Goal: Communication & Community: Answer question/provide support

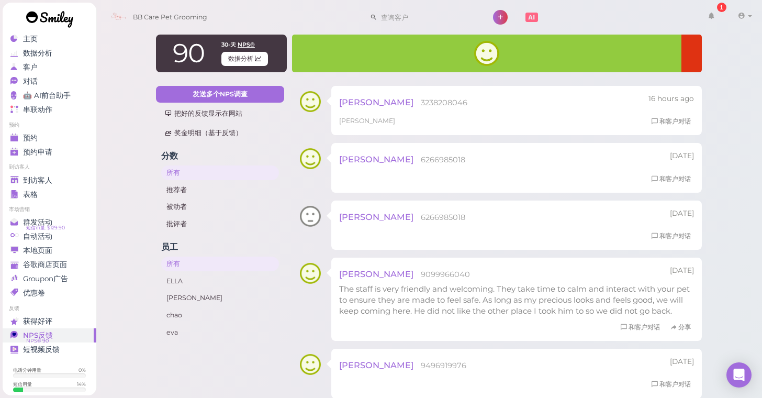
click at [62, 130] on ul "预约 预约 预约申请 0" at bounding box center [50, 140] width 94 height 38
click at [62, 132] on link "预约" at bounding box center [50, 138] width 94 height 14
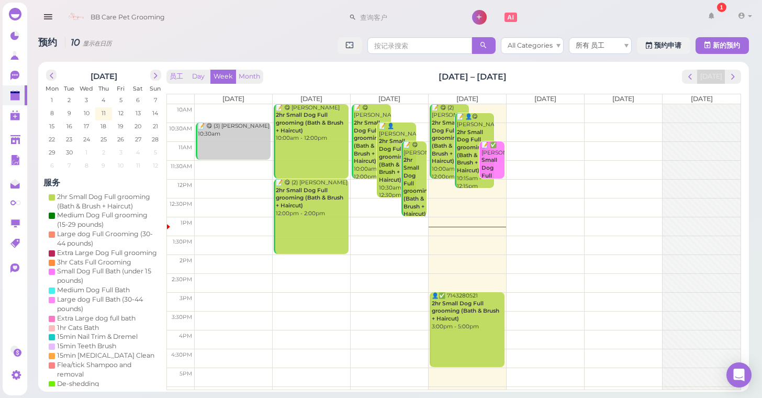
drag, startPoint x: 126, startPoint y: 136, endPoint x: 186, endPoint y: 88, distance: 76.7
click at [127, 132] on div "1 2 3 4 5 6 7 8 9 10 11 12 13 14 15 16 17 18 19 20 21 22 23 24 25 26 27 28 29 3…" at bounding box center [103, 133] width 120 height 79
drag, startPoint x: 693, startPoint y: 23, endPoint x: 699, endPoint y: 20, distance: 7.0
click at [699, 20] on div "BB Care Pet Grooming 1 帐号 口碑传播" at bounding box center [408, 18] width 694 height 30
click at [712, 18] on icon at bounding box center [711, 15] width 7 height 9
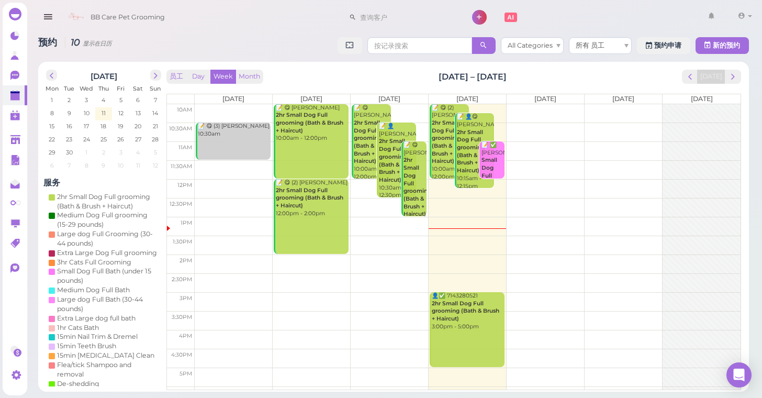
click at [197, 12] on div "BB Care Pet Grooming 1 帐号 口碑传播" at bounding box center [408, 18] width 694 height 30
click at [12, 136] on icon at bounding box center [15, 140] width 10 height 8
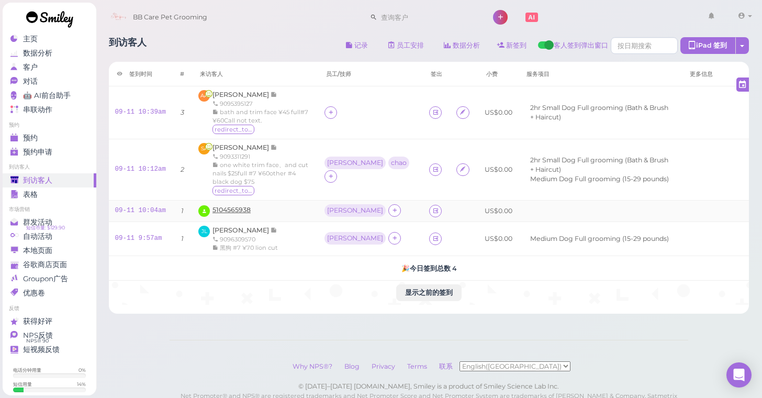
click at [231, 211] on span "5104565938" at bounding box center [231, 210] width 38 height 8
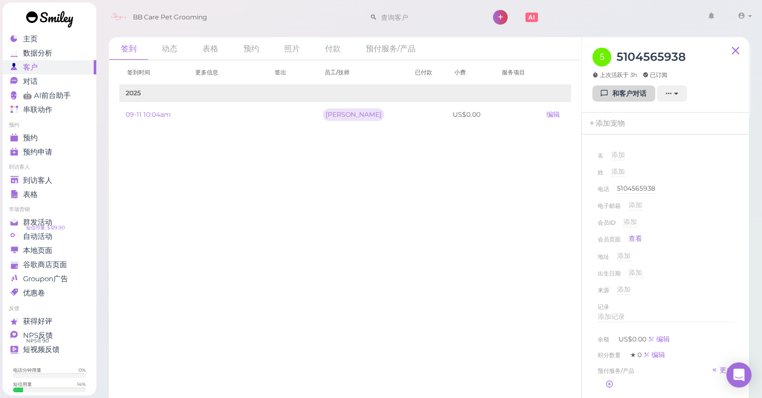
click at [620, 92] on link "和客户对话" at bounding box center [623, 93] width 63 height 17
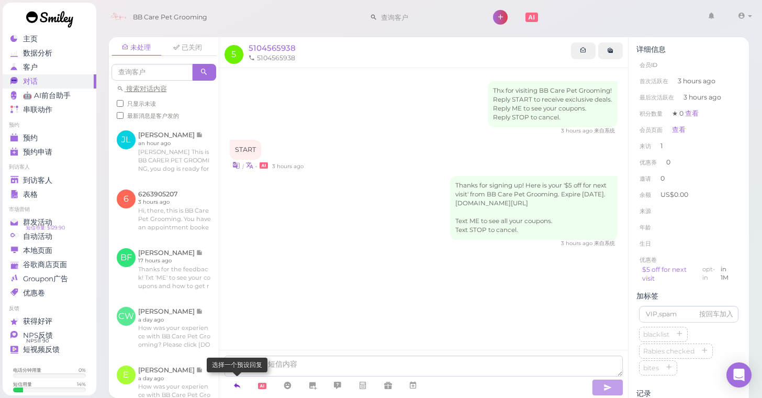
click at [237, 388] on icon at bounding box center [237, 385] width 8 height 10
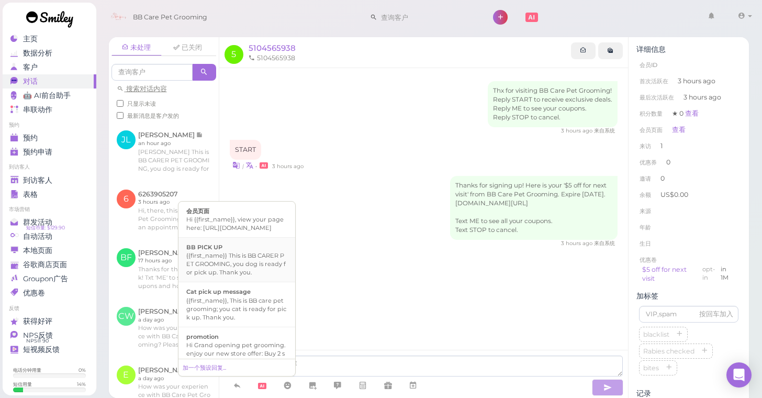
click at [253, 276] on div "{{first_name}} This is BB CARER PET GROOMING, you dog is ready for pick up. Tha…" at bounding box center [236, 263] width 101 height 25
type textarea "{{first_name}} This is BB CARER PET GROOMING, you dog is ready for pick up. Tha…"
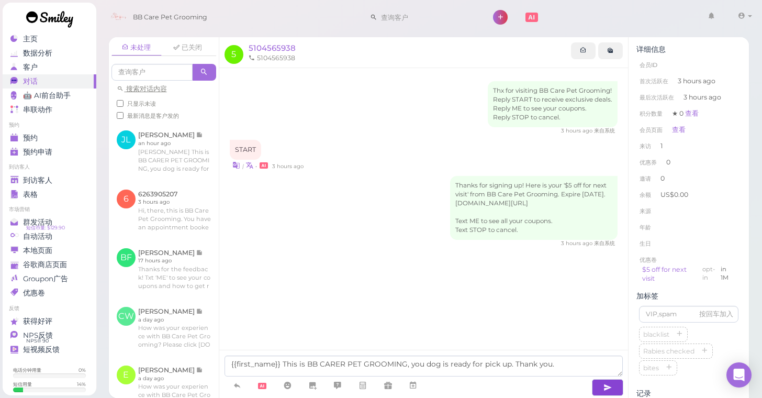
click at [600, 385] on button "button" at bounding box center [607, 387] width 31 height 17
click at [611, 389] on icon "button" at bounding box center [607, 387] width 8 height 10
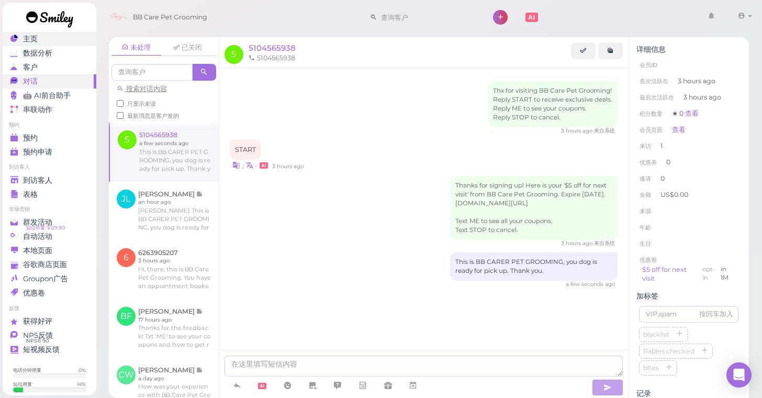
click at [76, 42] on div "主页" at bounding box center [47, 39] width 75 height 9
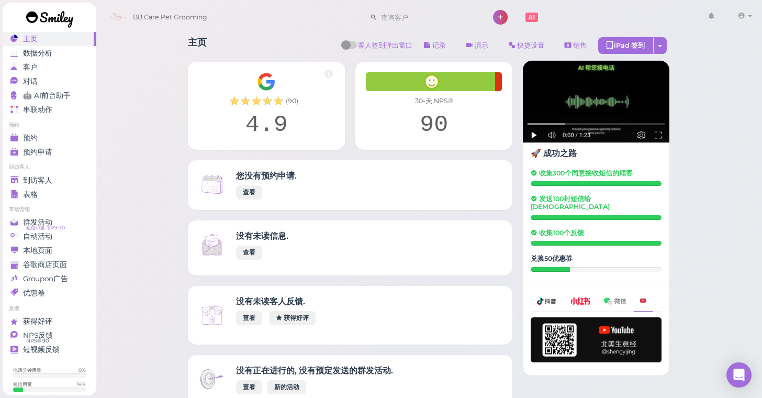
click at [64, 339] on div "NPS反馈" at bounding box center [47, 335] width 75 height 9
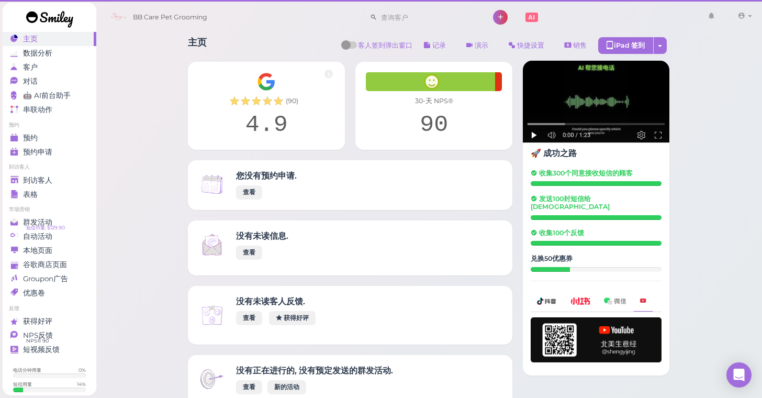
drag, startPoint x: 105, startPoint y: 335, endPoint x: 119, endPoint y: 335, distance: 14.1
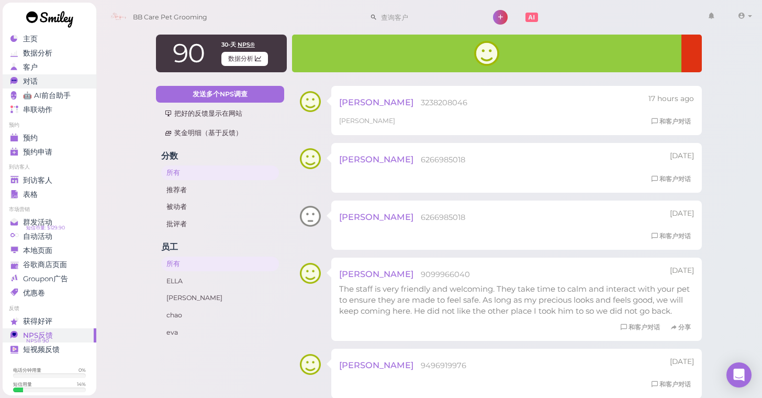
click at [63, 76] on link "对话 0" at bounding box center [50, 81] width 94 height 14
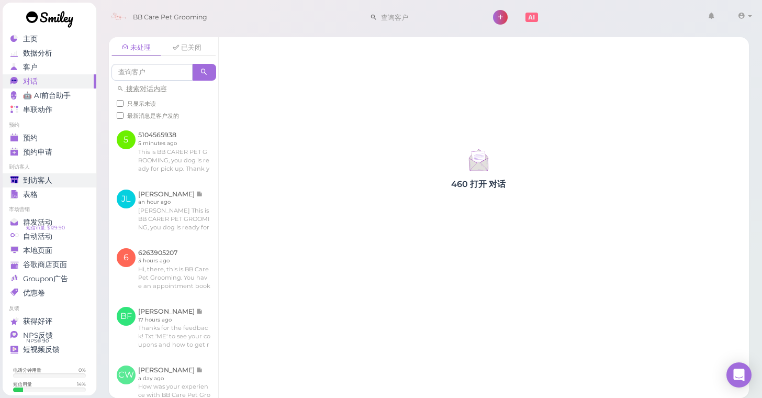
click at [64, 180] on div "到访客人" at bounding box center [47, 180] width 75 height 9
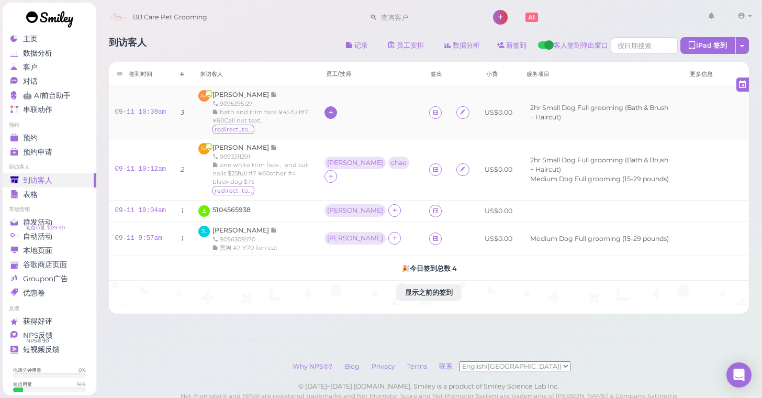
click at [337, 110] on div at bounding box center [330, 112] width 13 height 13
click at [351, 174] on div "[PERSON_NAME]" at bounding box center [404, 177] width 147 height 20
click at [64, 178] on div "到访客人" at bounding box center [47, 180] width 75 height 9
click at [45, 182] on span "到访客人" at bounding box center [37, 180] width 29 height 9
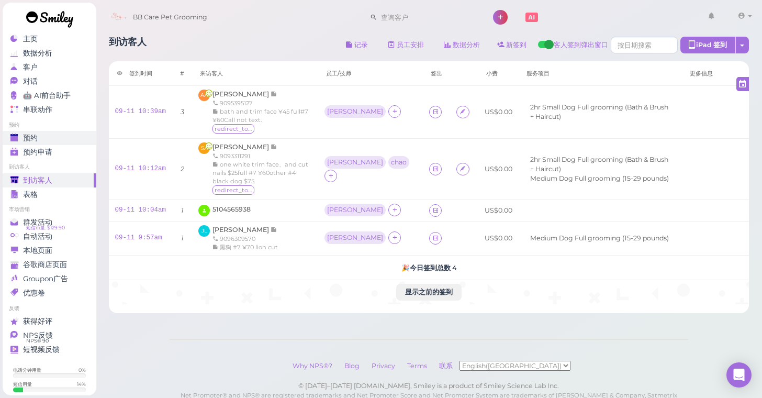
click at [38, 141] on div "预约" at bounding box center [47, 137] width 75 height 9
